Goal: Check status: Check status

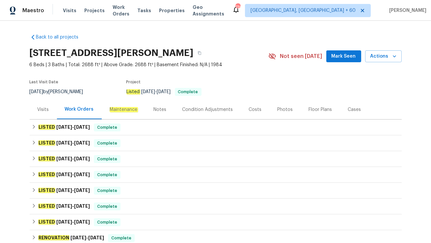
click at [41, 111] on div "Visits" at bounding box center [44, 109] width 12 height 7
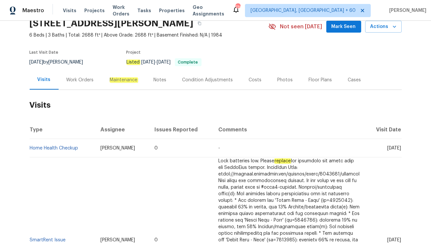
scroll to position [36, 0]
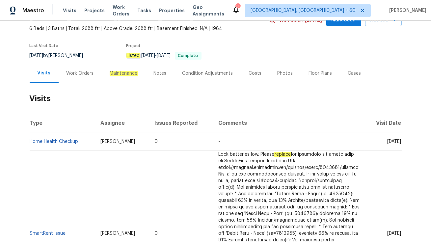
click at [78, 75] on div "Work Orders" at bounding box center [80, 73] width 27 height 7
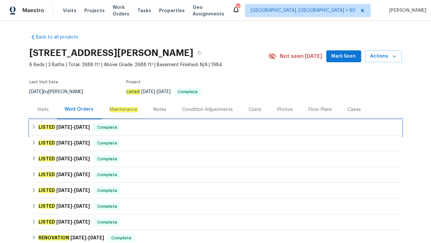
click at [124, 126] on div "LISTED 9/10/25 - 9/17/25 Complete" at bounding box center [216, 128] width 368 height 8
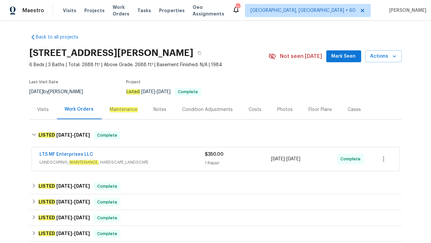
click at [159, 160] on span "LANDSCAPING_ MAINTENANCE , HARDSCAPE_LANDSCAPE" at bounding box center [122, 162] width 165 height 7
